Goal: Task Accomplishment & Management: Manage account settings

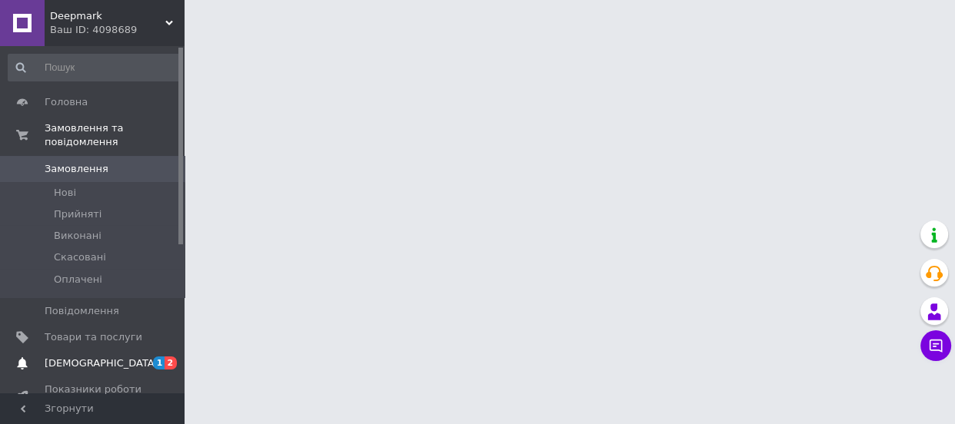
click at [74, 357] on span "[DEMOGRAPHIC_DATA]" at bounding box center [102, 364] width 114 height 14
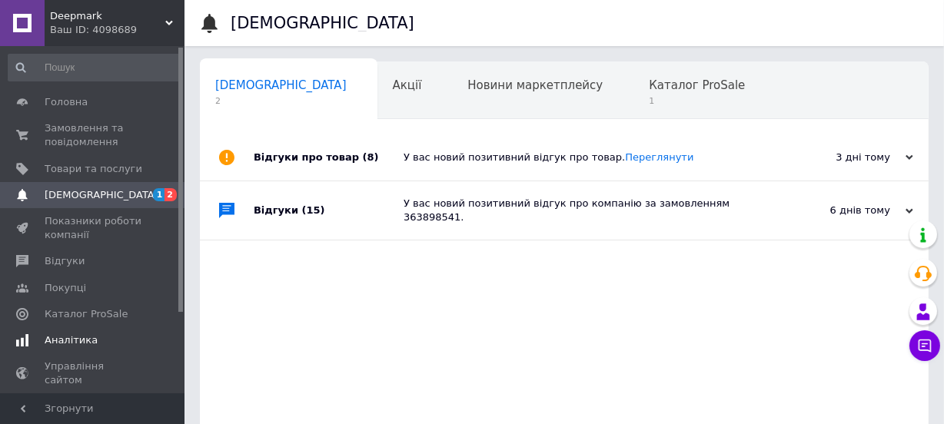
scroll to position [0, 8]
click at [641, 83] on span "Каталог ProSale" at bounding box center [689, 85] width 96 height 14
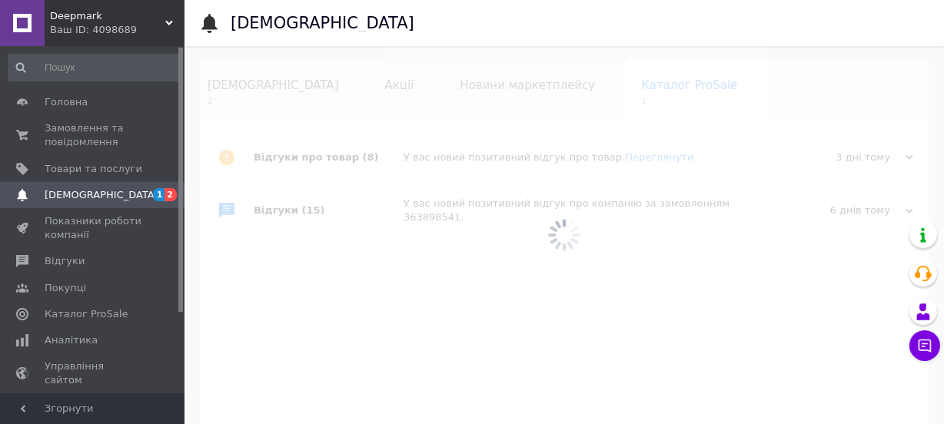
scroll to position [0, 32]
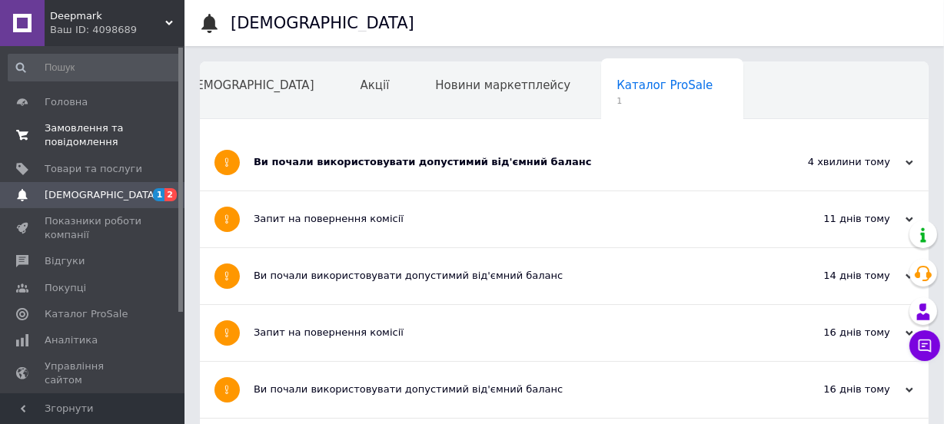
click at [79, 128] on span "Замовлення та повідомлення" at bounding box center [94, 135] width 98 height 28
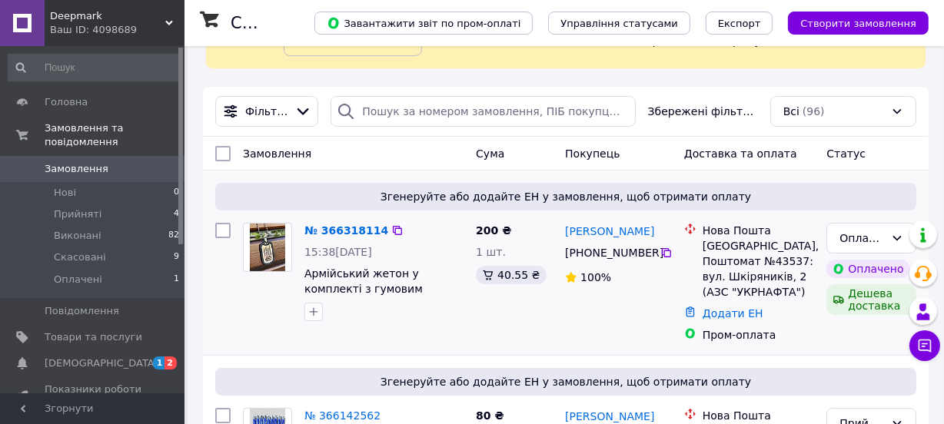
scroll to position [139, 0]
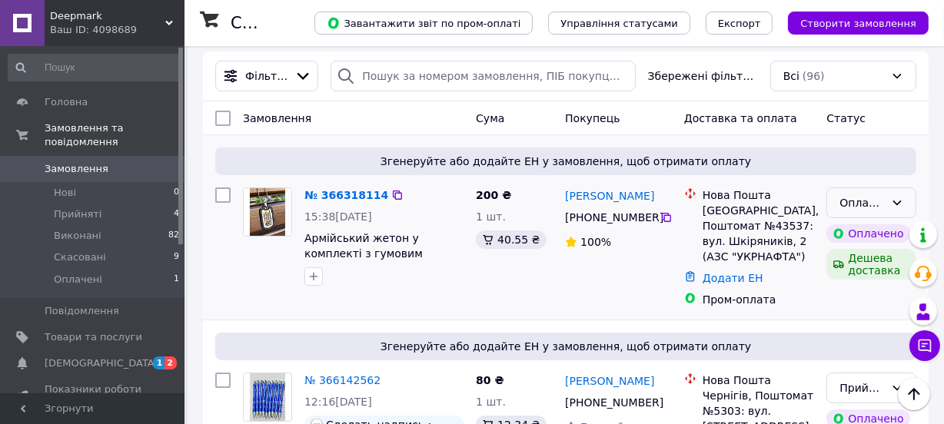
click at [859, 204] on div "Оплачено" at bounding box center [861, 202] width 45 height 17
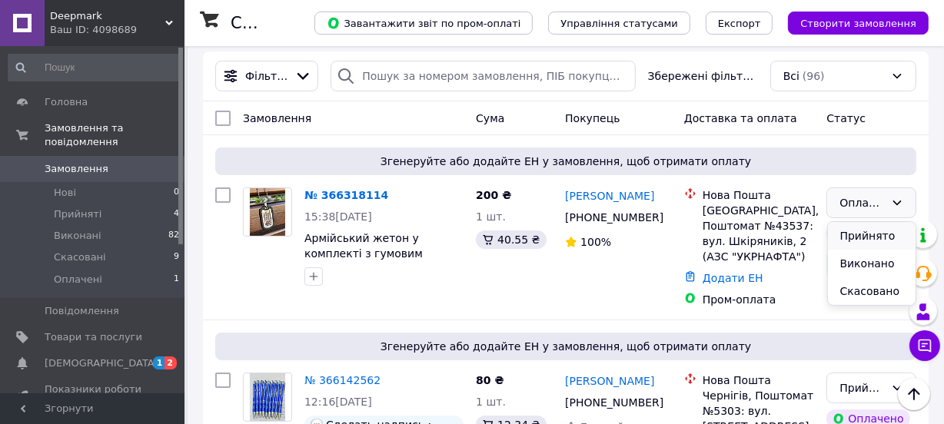
click at [848, 234] on li "Прийнято" at bounding box center [872, 236] width 88 height 28
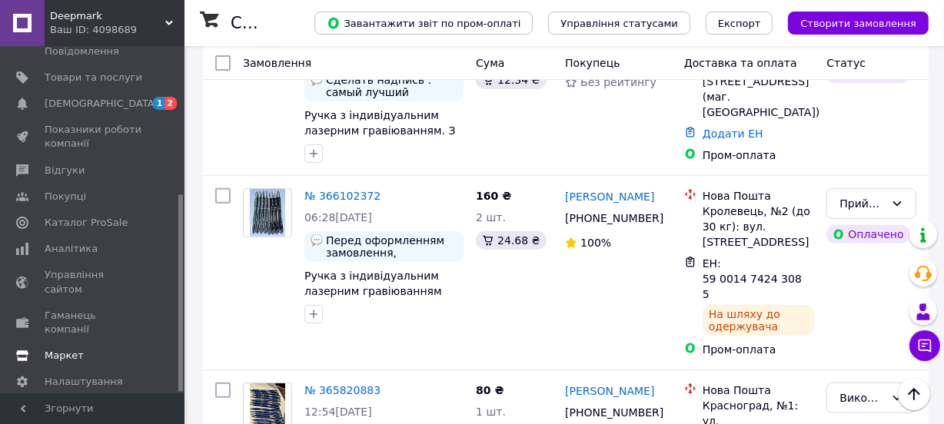
scroll to position [489, 0]
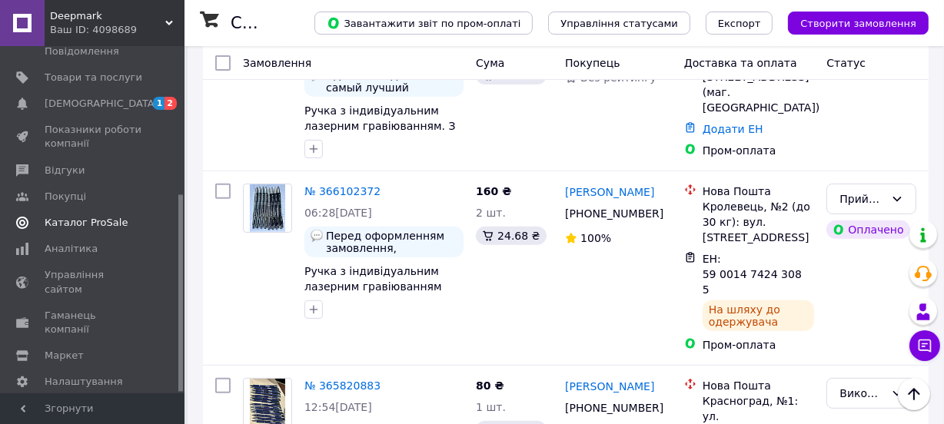
click at [69, 216] on span "Каталог ProSale" at bounding box center [86, 223] width 83 height 14
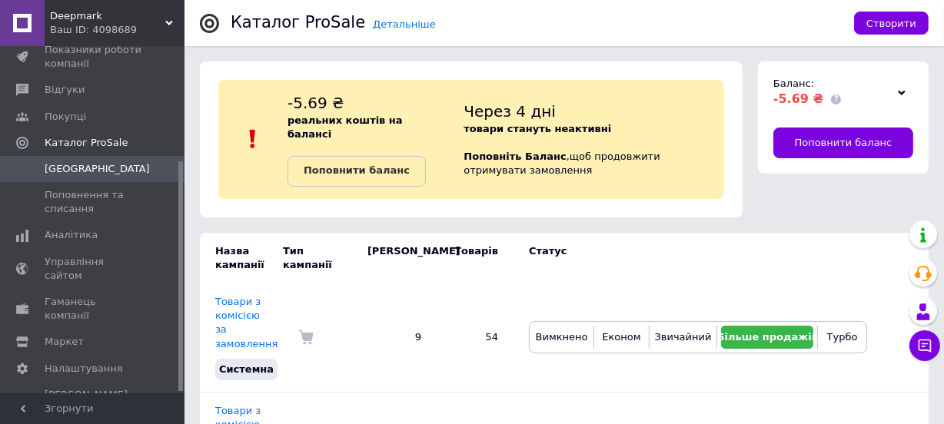
click at [898, 91] on icon at bounding box center [902, 93] width 8 height 8
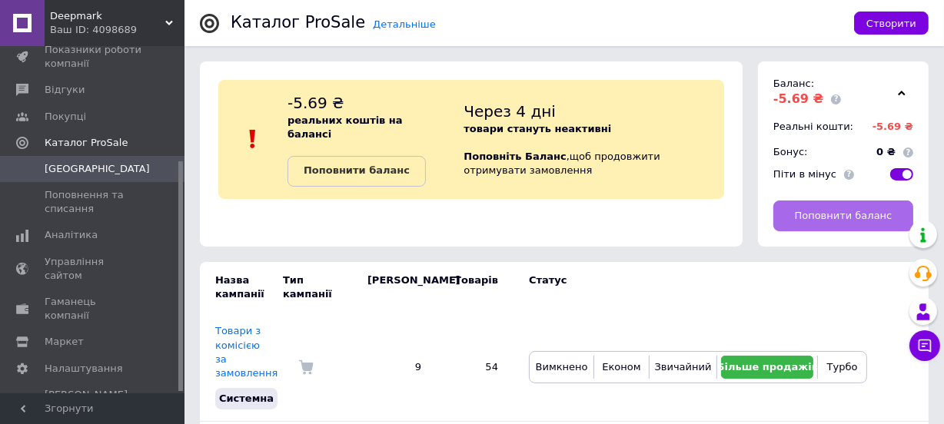
click at [815, 212] on span "Поповнити баланс" at bounding box center [844, 216] width 98 height 14
